Goal: Information Seeking & Learning: Learn about a topic

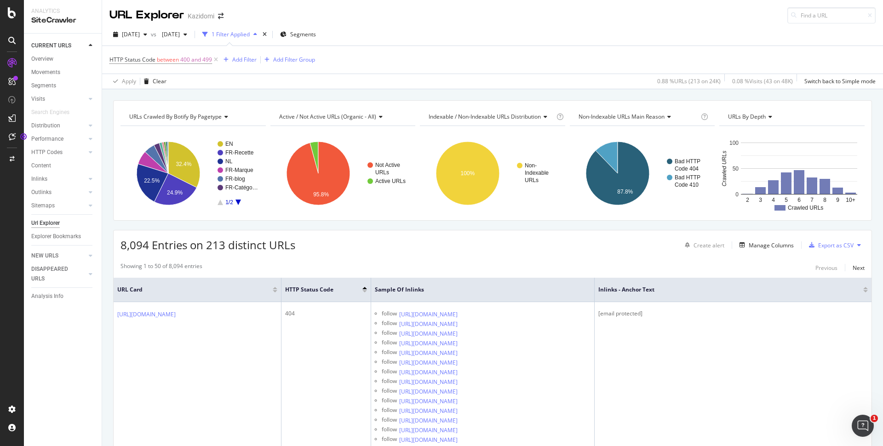
click at [137, 30] on div "2025 Sep. 2nd" at bounding box center [129, 35] width 41 height 14
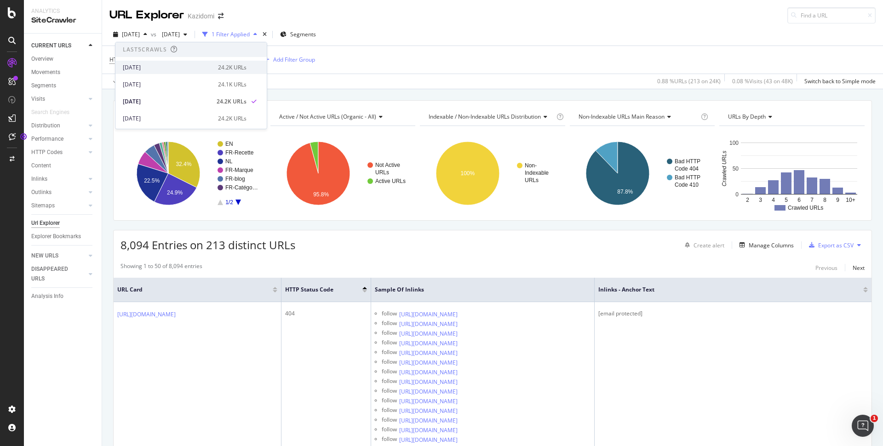
click at [147, 66] on div "[DATE]" at bounding box center [168, 67] width 90 height 8
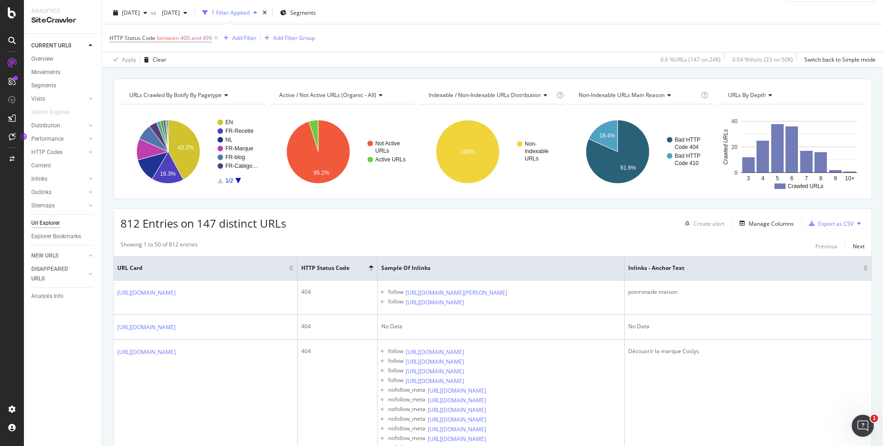
scroll to position [23, 0]
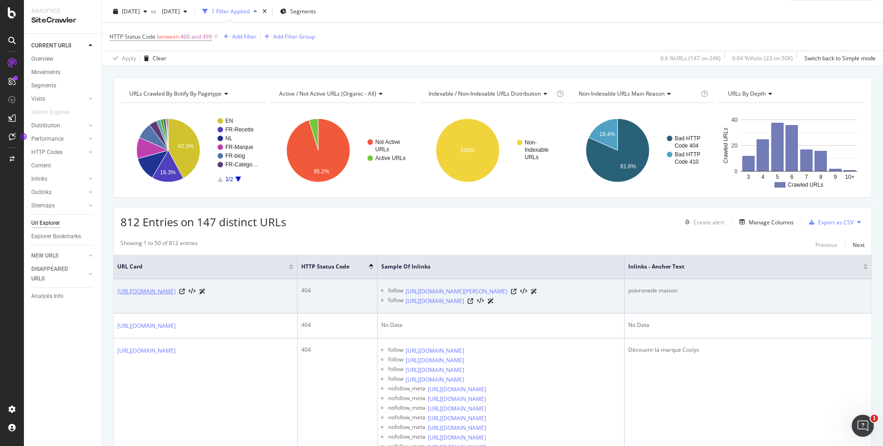
click at [176, 291] on link "https://www.kazidomi.com/fr/recipe/les-bases/recette-de-poivronade-maison" at bounding box center [146, 291] width 58 height 9
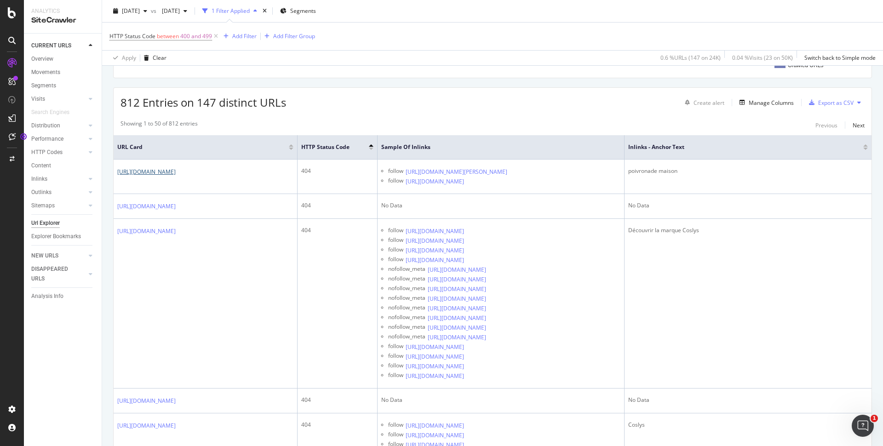
scroll to position [184, 0]
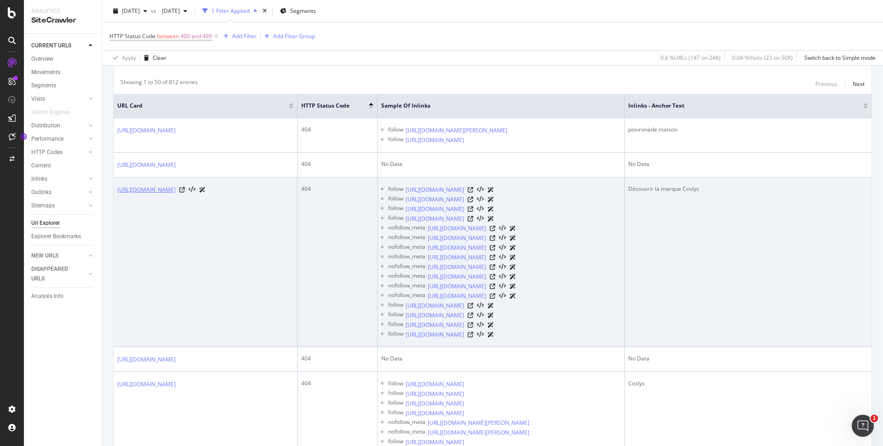
click at [176, 194] on link "[URL][DOMAIN_NAME]" at bounding box center [146, 189] width 58 height 9
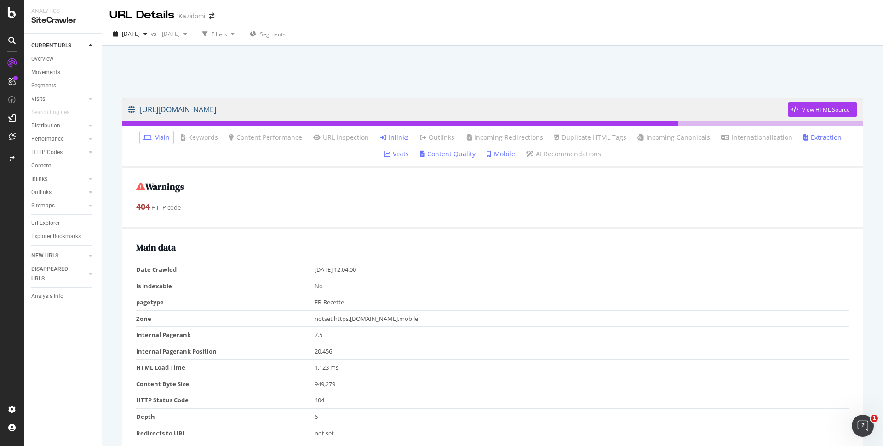
click at [308, 111] on link "https://www.kazidomi.com/fr/recipe/les-bases/recette-de-poivronade-maison" at bounding box center [458, 109] width 660 height 23
